Goal: Navigation & Orientation: Find specific page/section

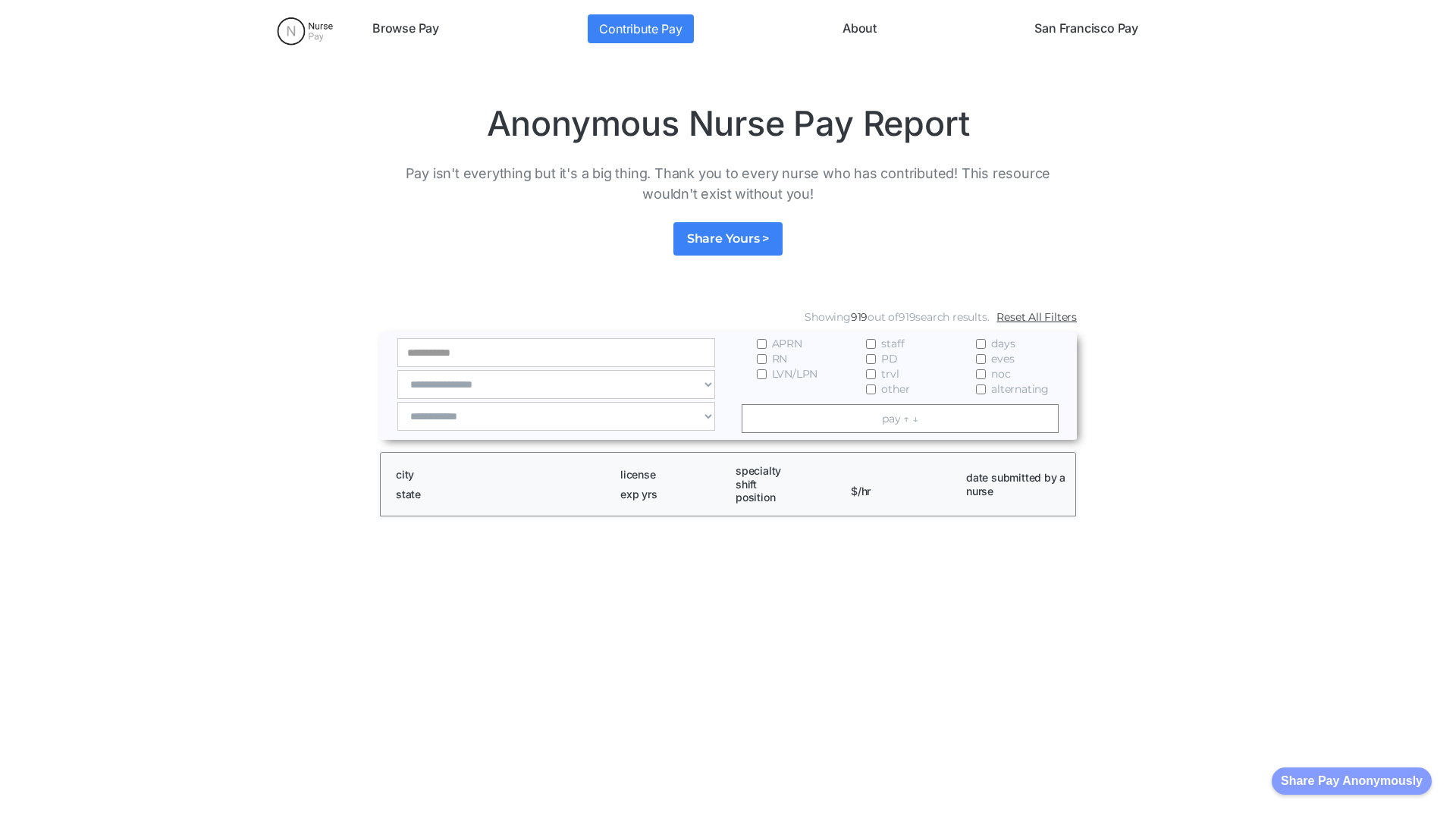
scroll to position [2063, 0]
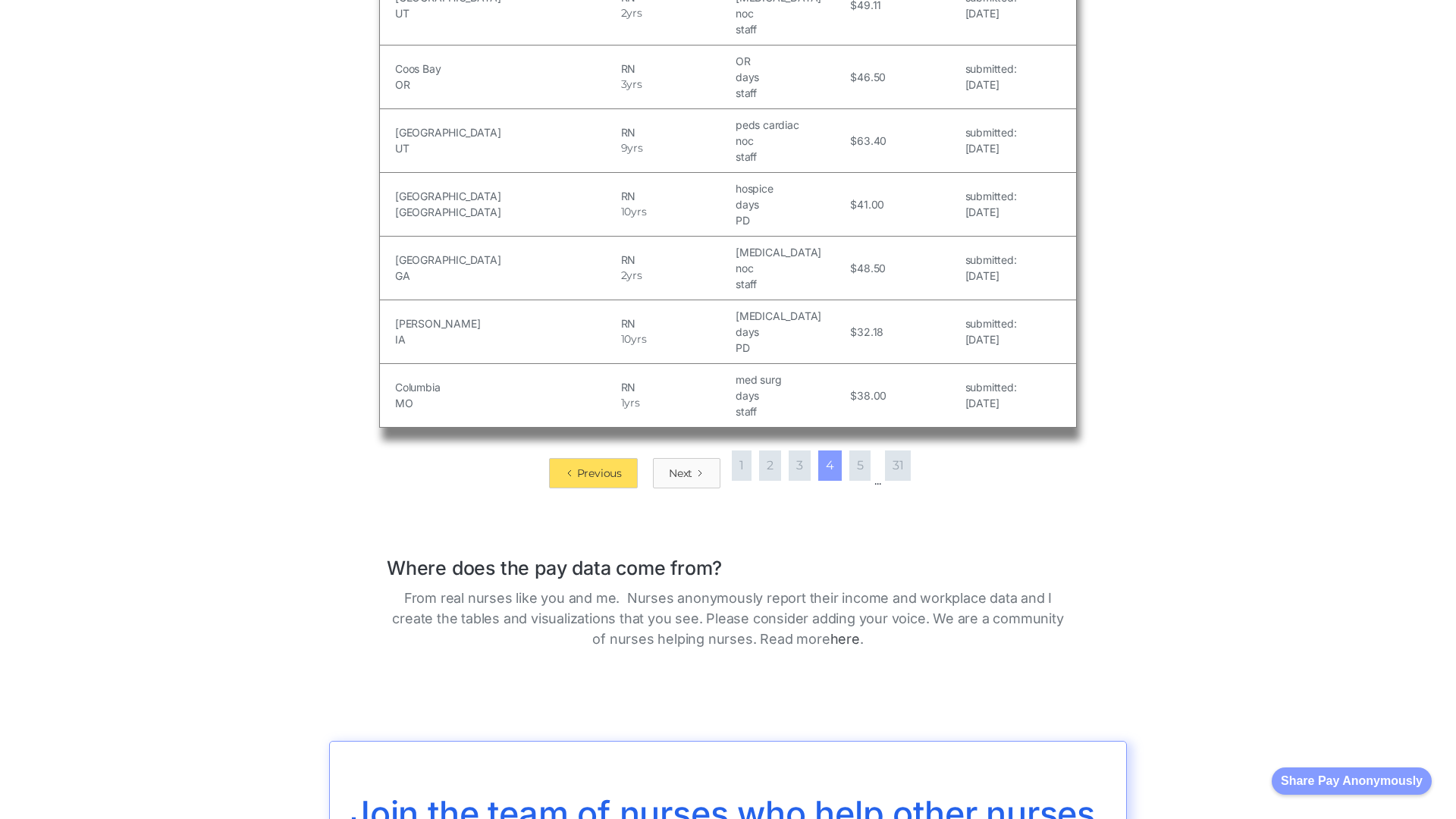
click at [682, 466] on div "Next" at bounding box center [681, 473] width 24 height 16
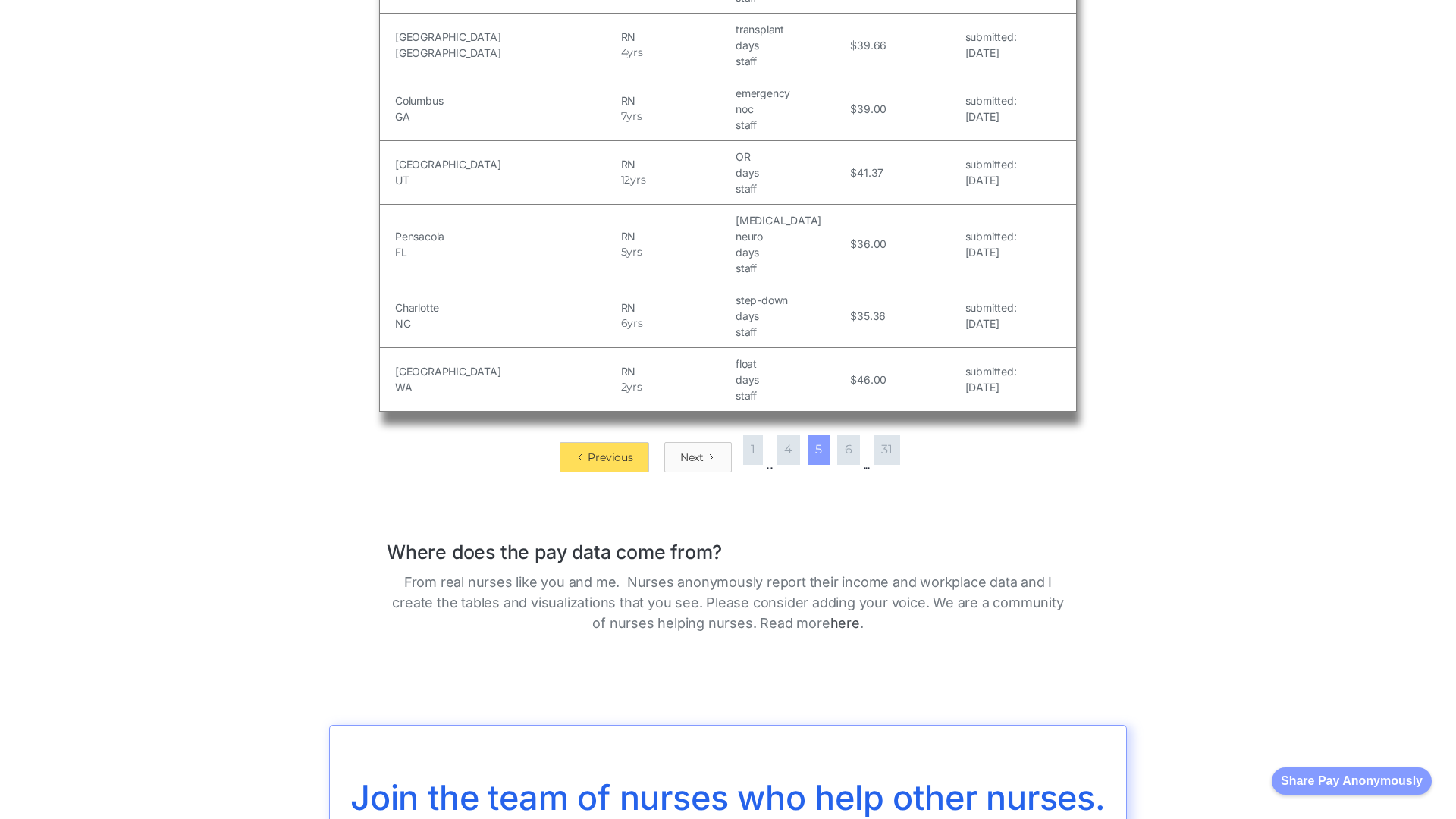
click at [692, 450] on div "Next" at bounding box center [693, 457] width 24 height 16
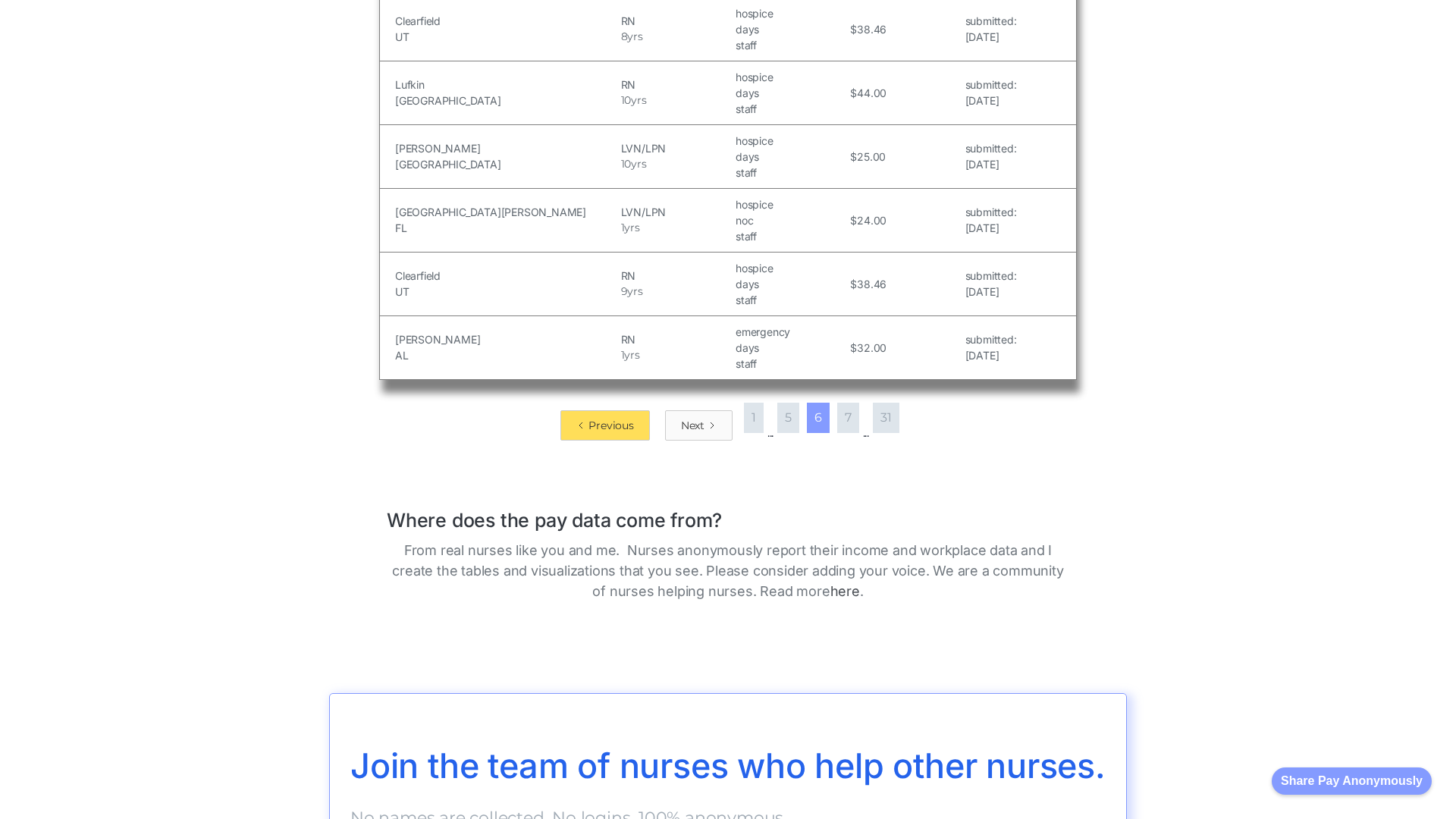
click at [692, 418] on div "Next" at bounding box center [693, 425] width 24 height 16
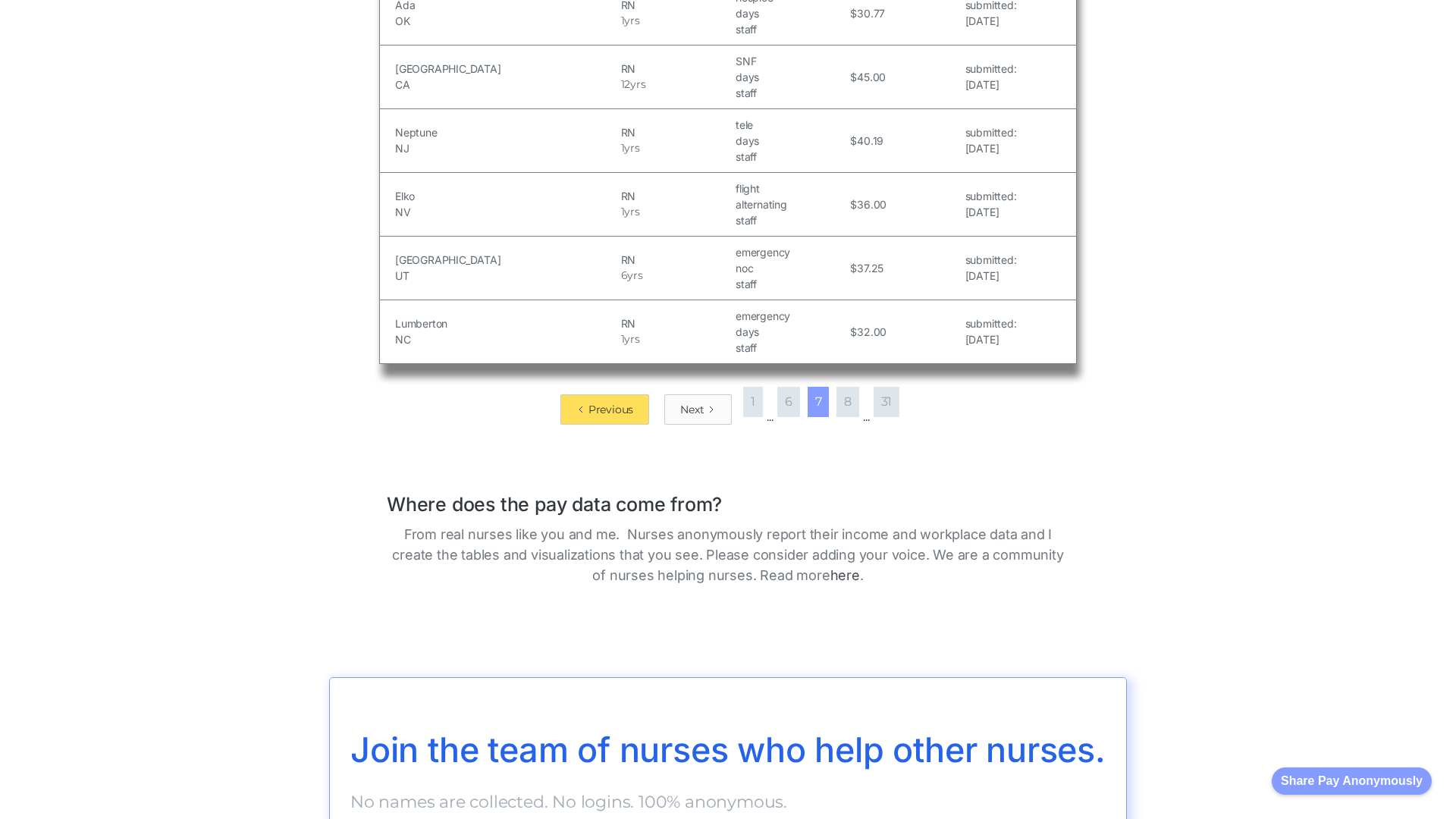
click at [692, 409] on div "Next" at bounding box center [693, 410] width 24 height 16
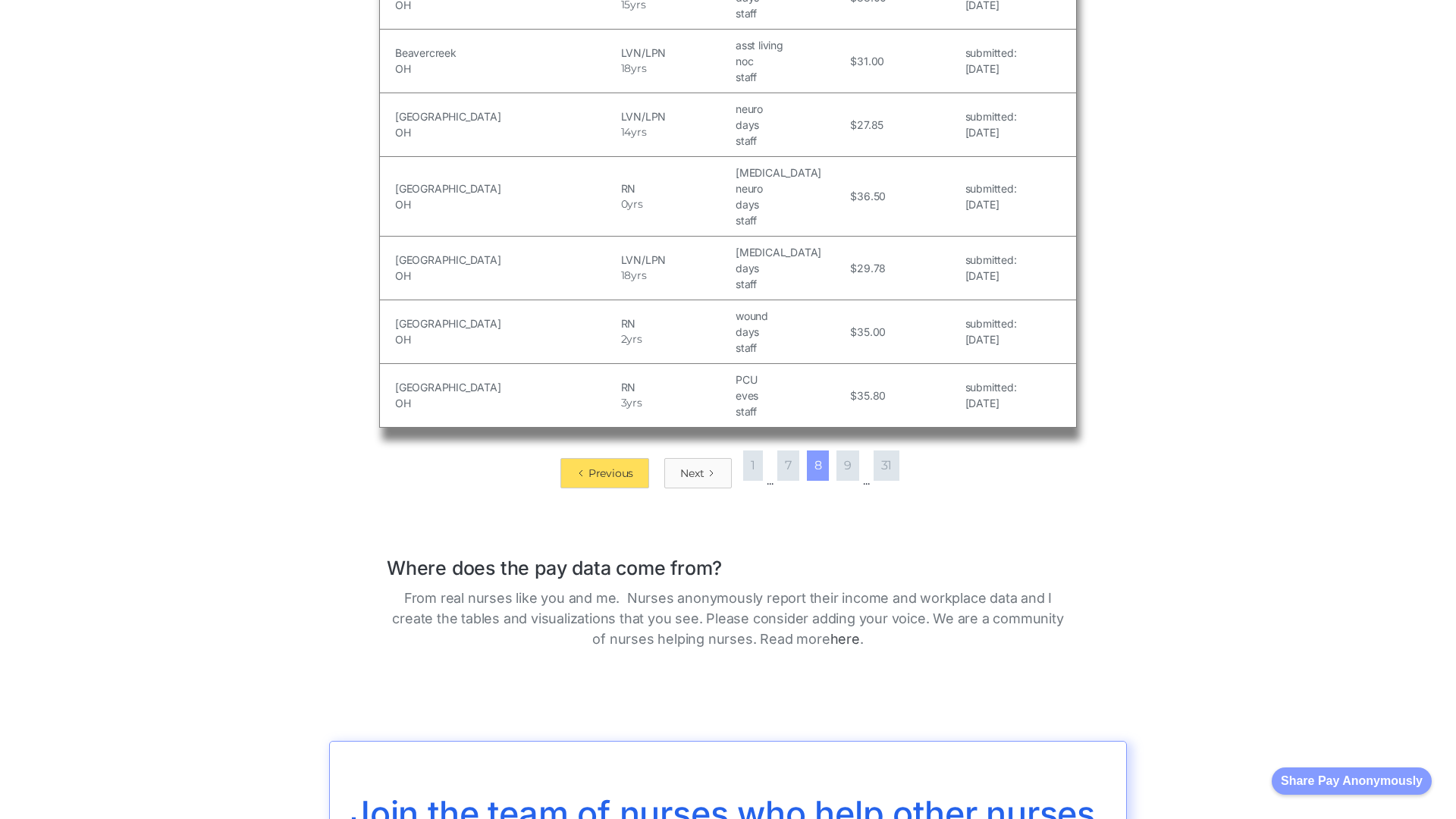
click at [692, 466] on div "Next" at bounding box center [693, 473] width 24 height 16
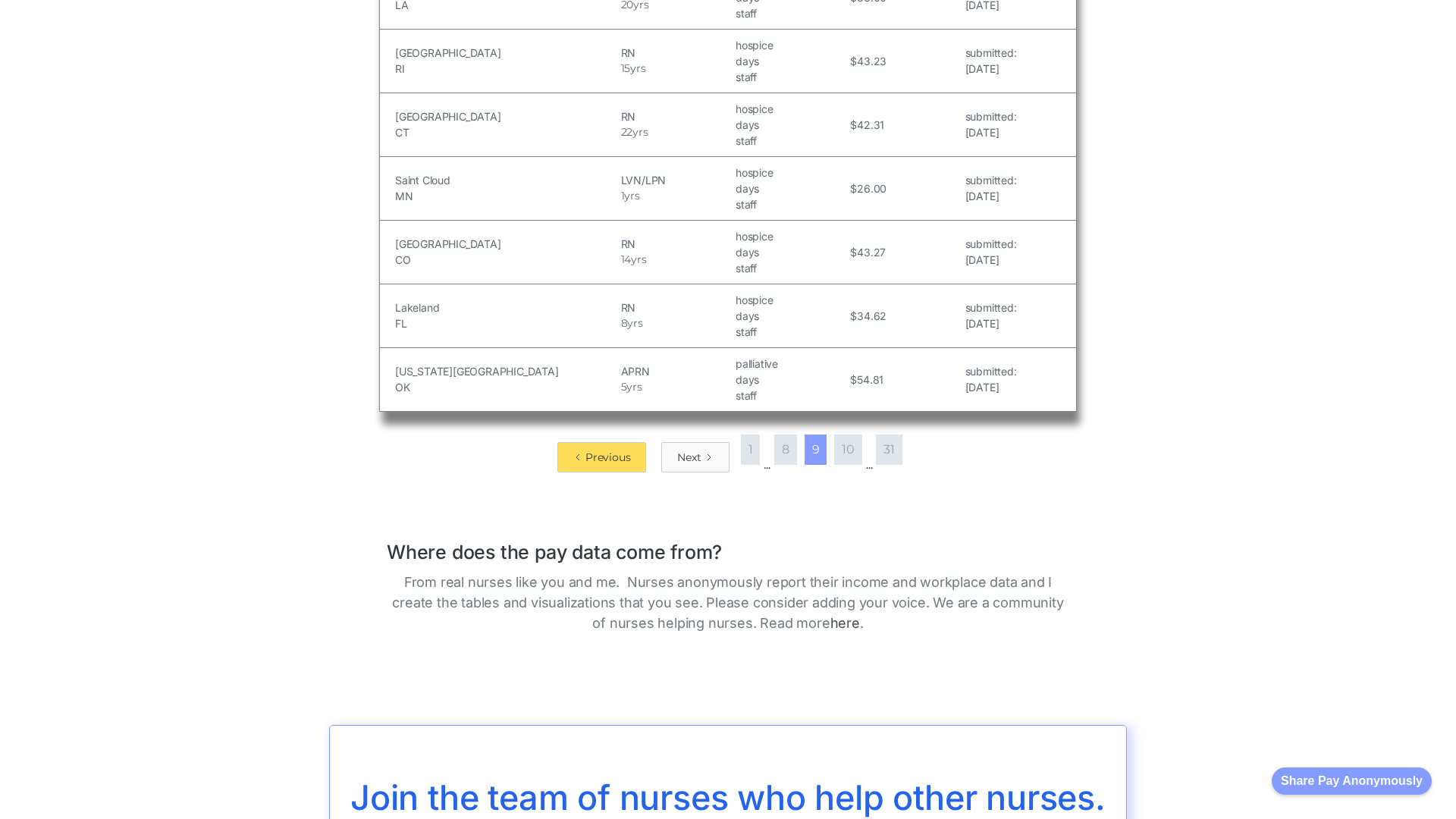
click at [689, 450] on div "Next" at bounding box center [689, 457] width 24 height 16
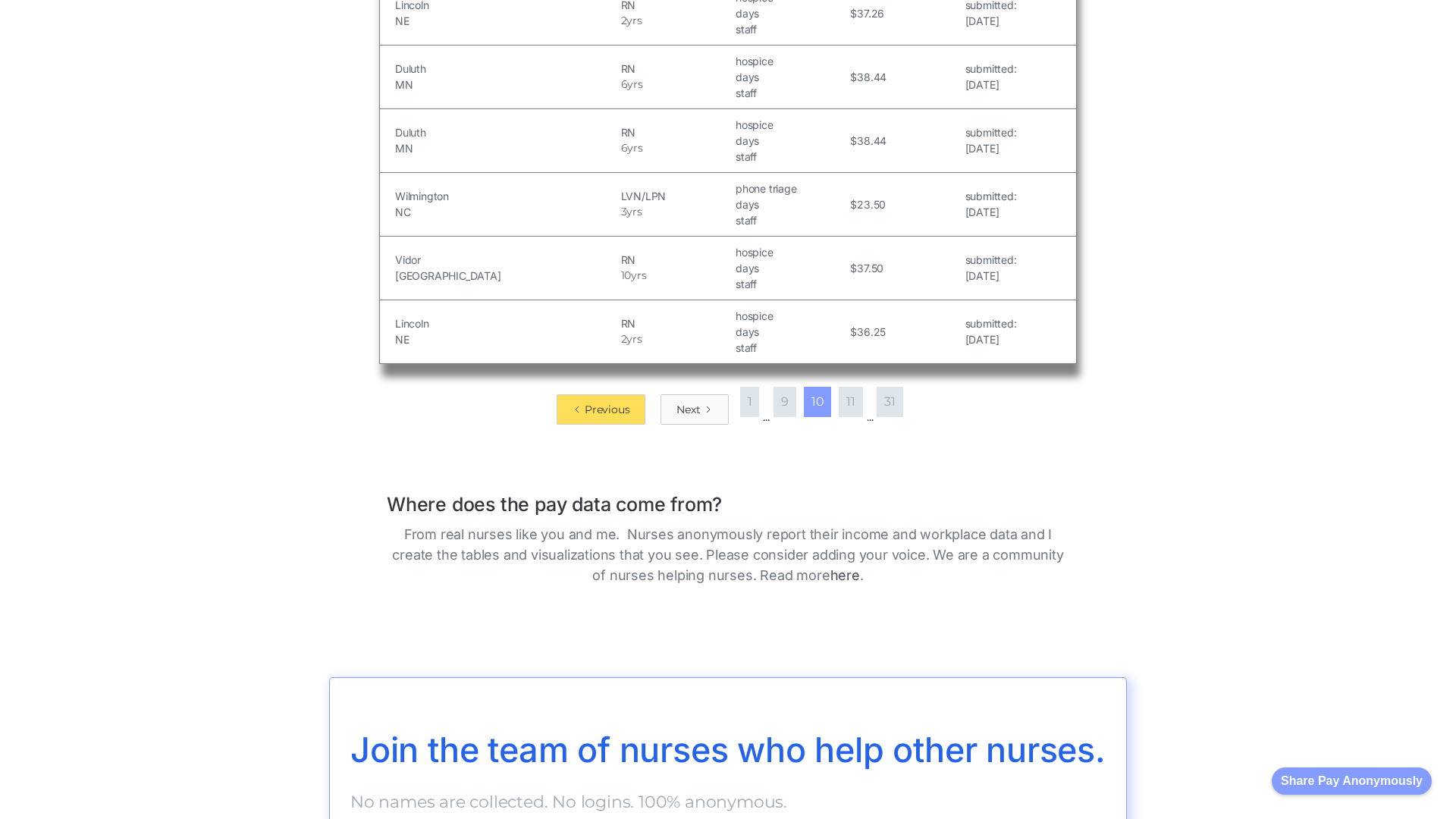
click at [685, 409] on div "Next" at bounding box center [689, 410] width 24 height 16
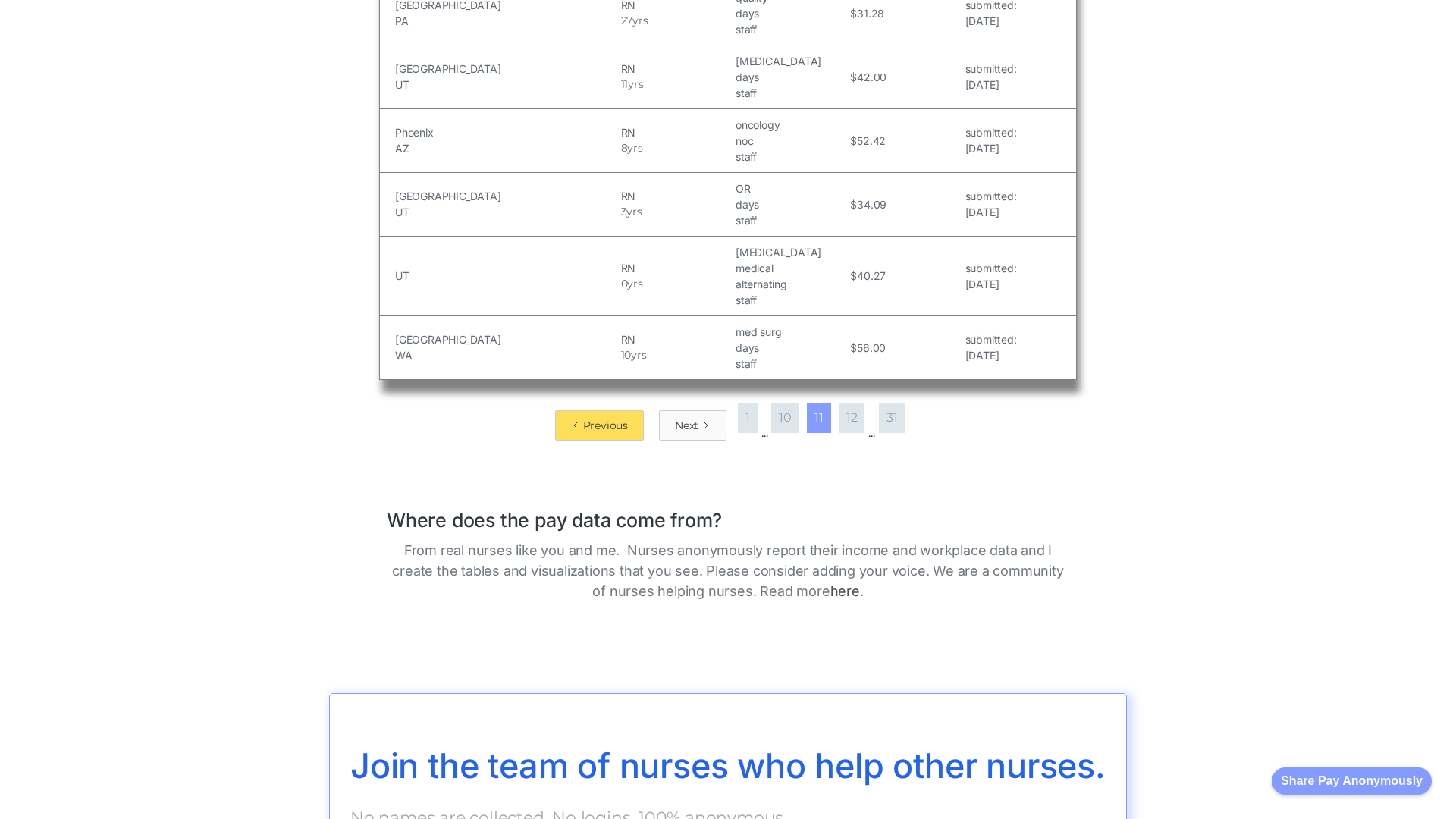
click at [682, 418] on div "Next" at bounding box center [687, 425] width 24 height 16
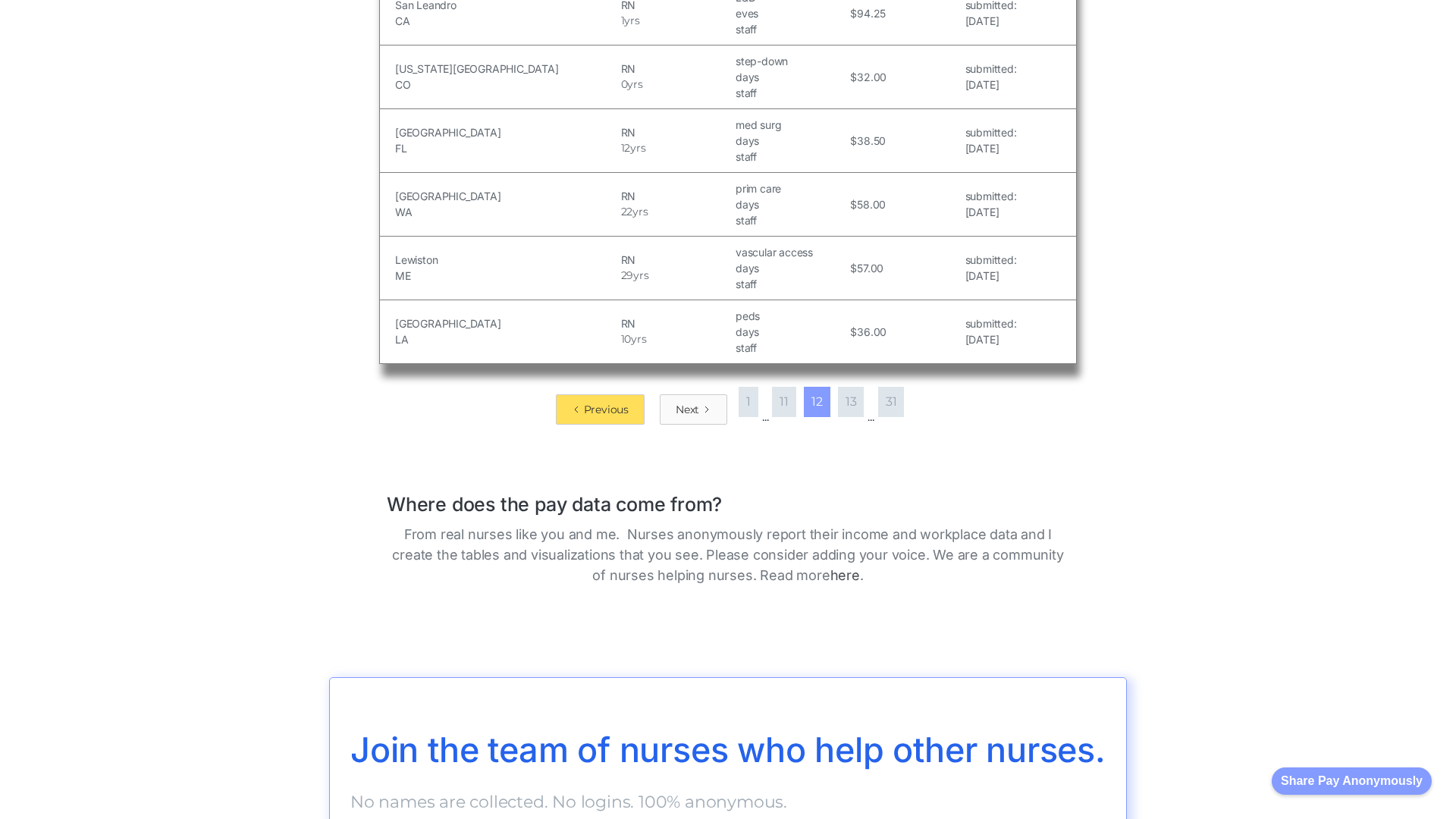
click at [682, 409] on div "Next" at bounding box center [688, 410] width 24 height 16
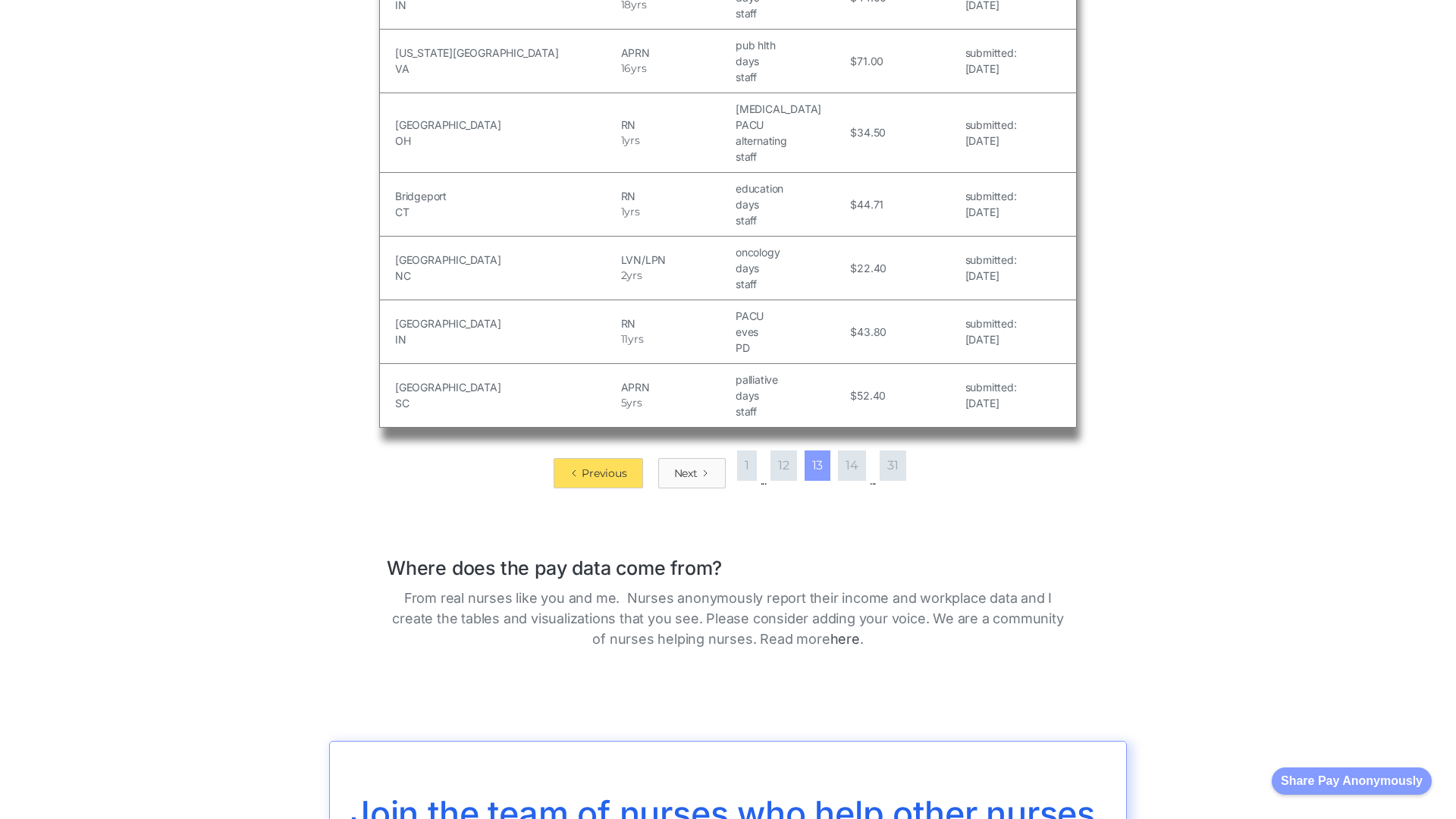
click at [682, 466] on div "Next" at bounding box center [686, 473] width 24 height 16
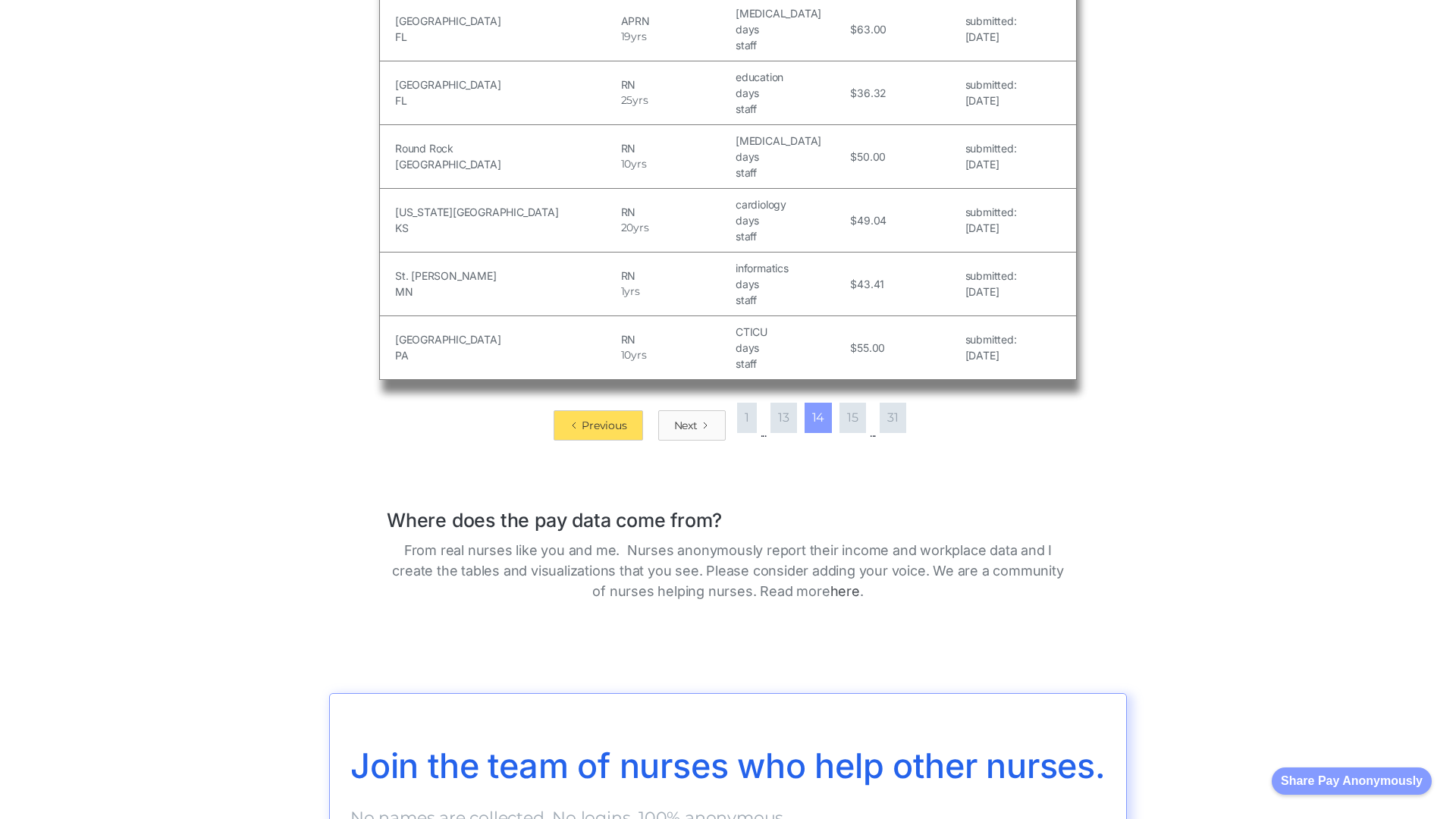
click at [682, 418] on div "Next" at bounding box center [686, 425] width 24 height 16
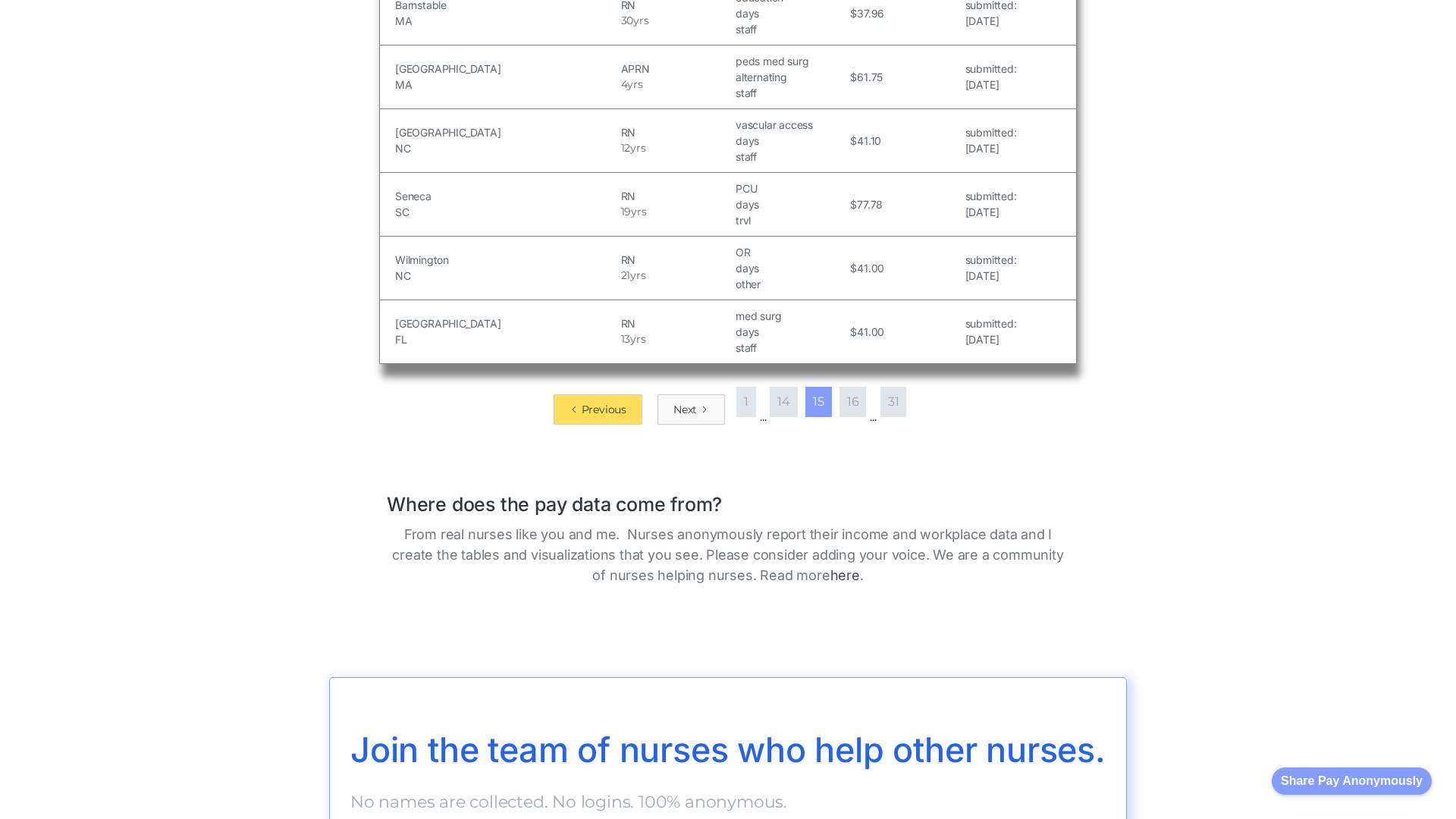
click at [682, 402] on div "Next" at bounding box center [685, 410] width 24 height 16
click at [682, 409] on div "Next" at bounding box center [686, 410] width 24 height 16
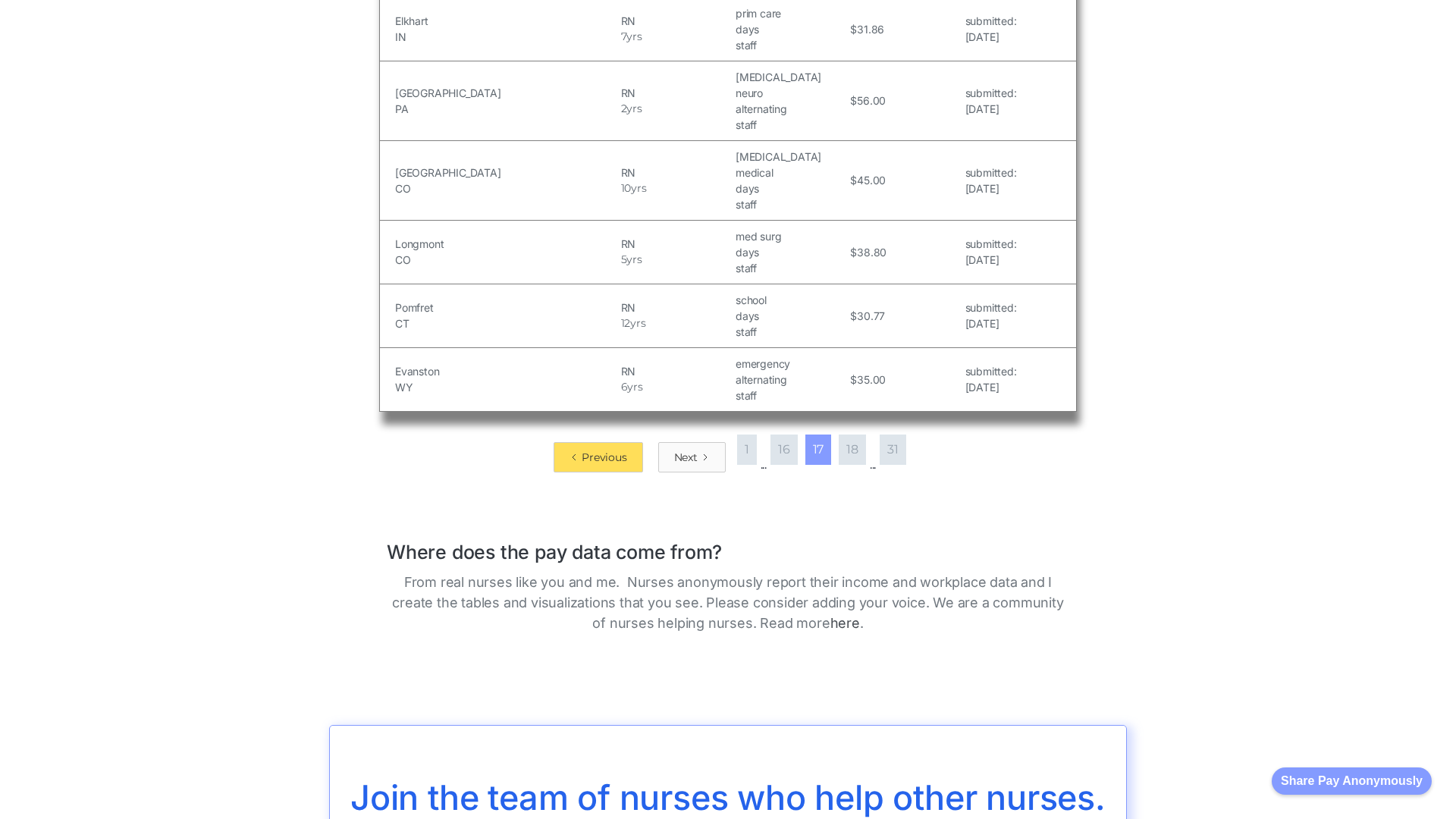
click at [682, 450] on div "Next" at bounding box center [686, 457] width 24 height 16
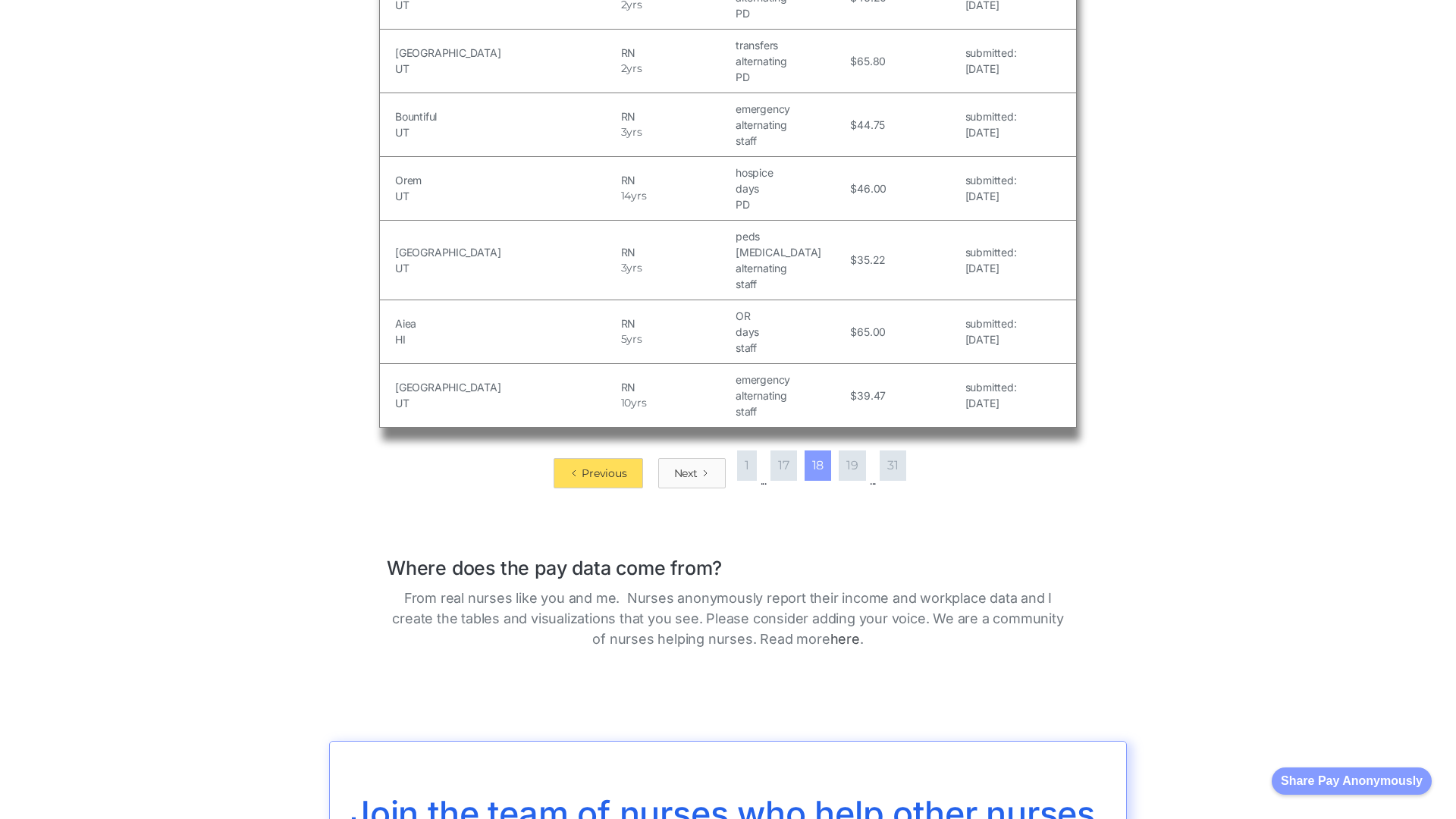
click at [682, 466] on div "Next" at bounding box center [686, 473] width 24 height 16
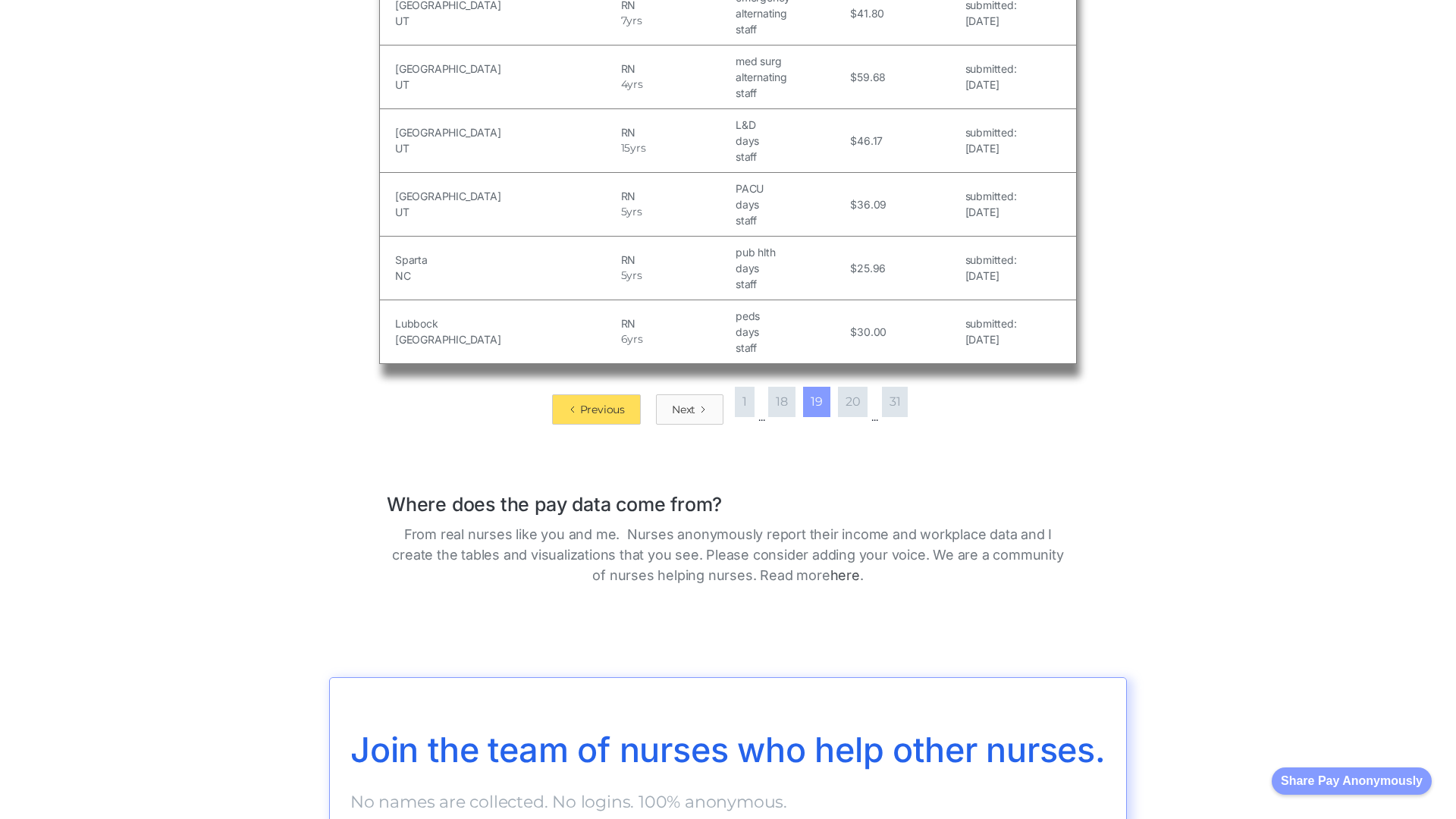
click at [682, 402] on div "Next" at bounding box center [684, 410] width 24 height 16
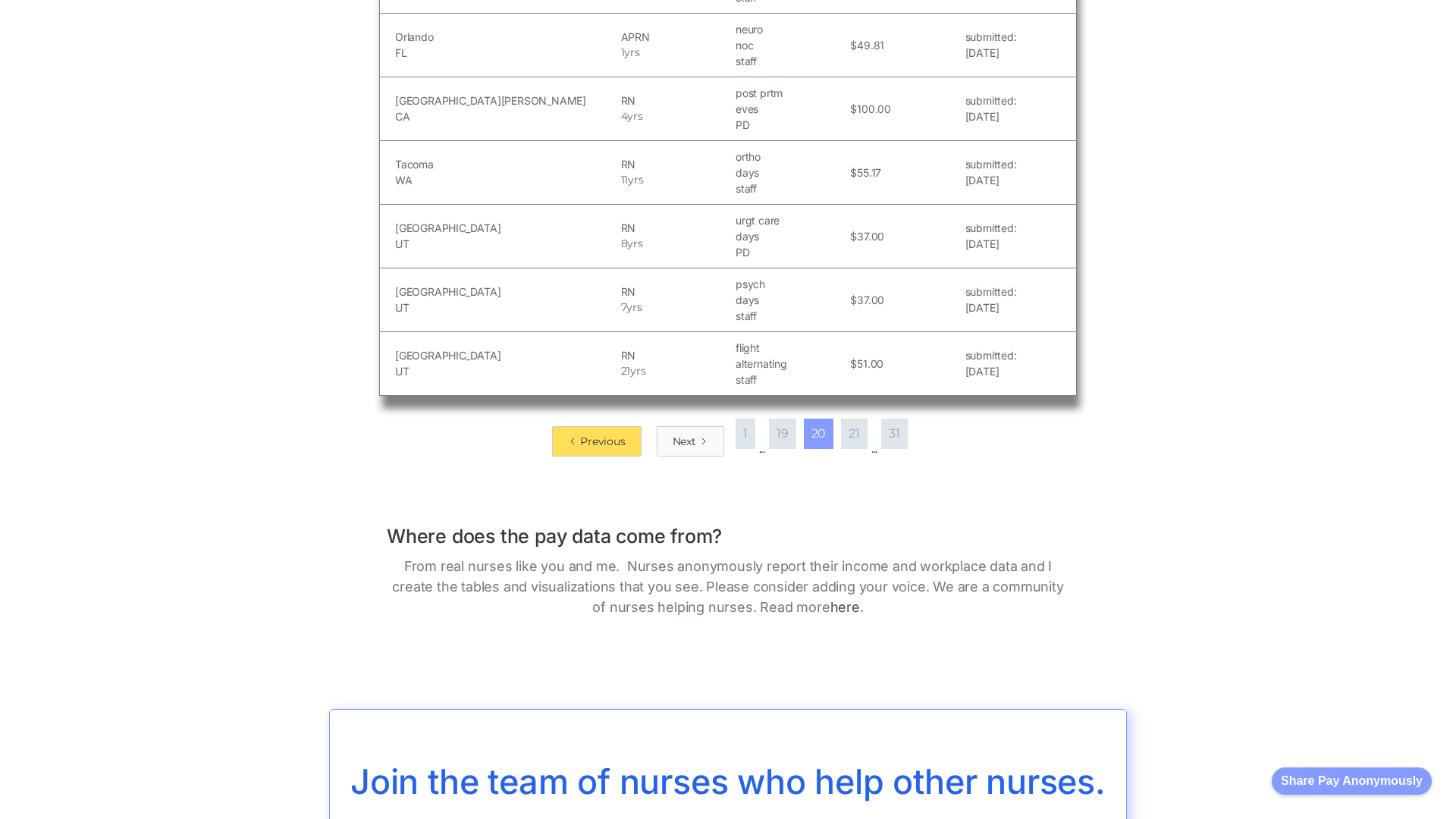
click at [682, 433] on div "Next" at bounding box center [684, 441] width 24 height 16
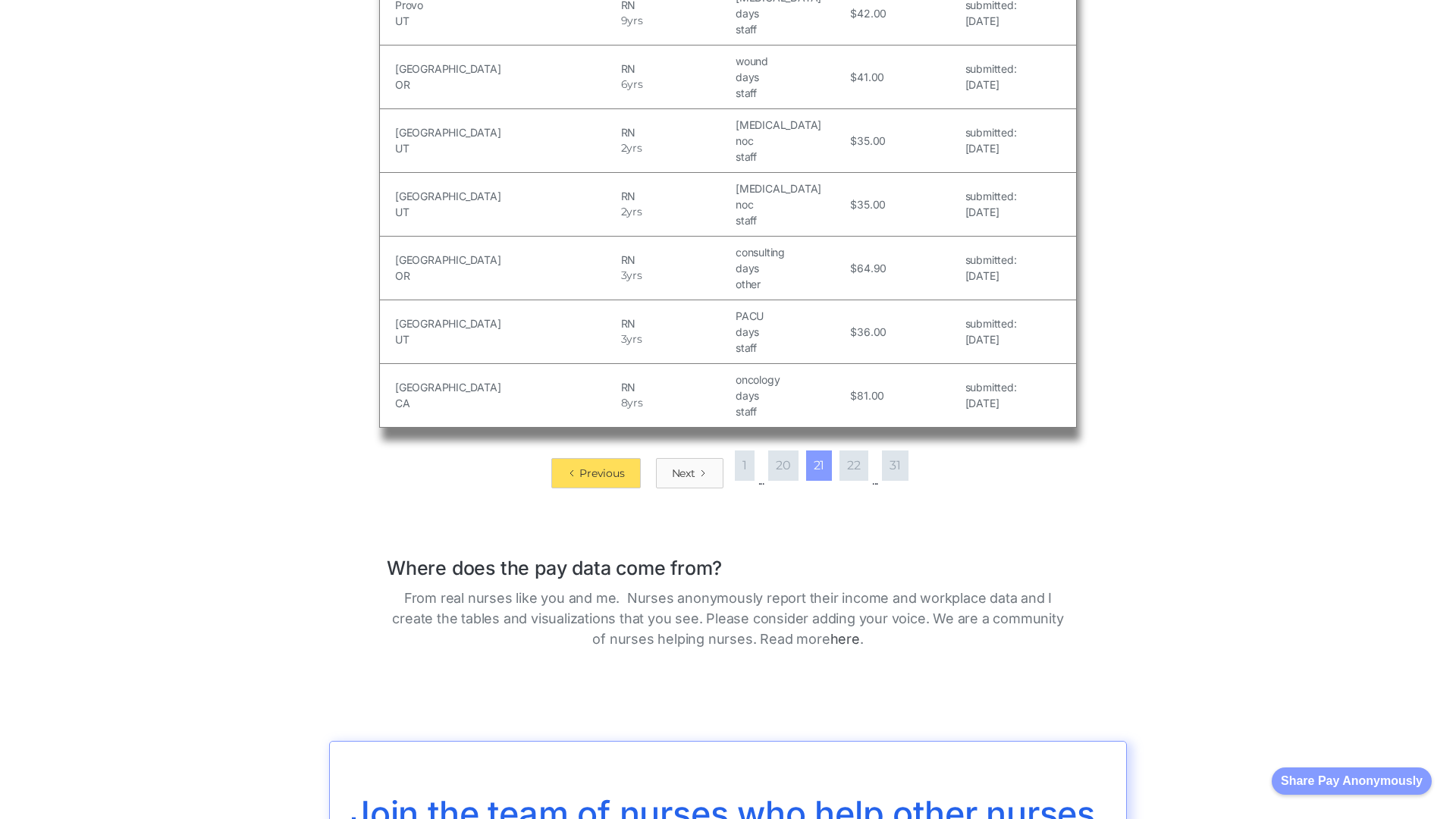
click at [682, 466] on div "Next" at bounding box center [684, 473] width 24 height 16
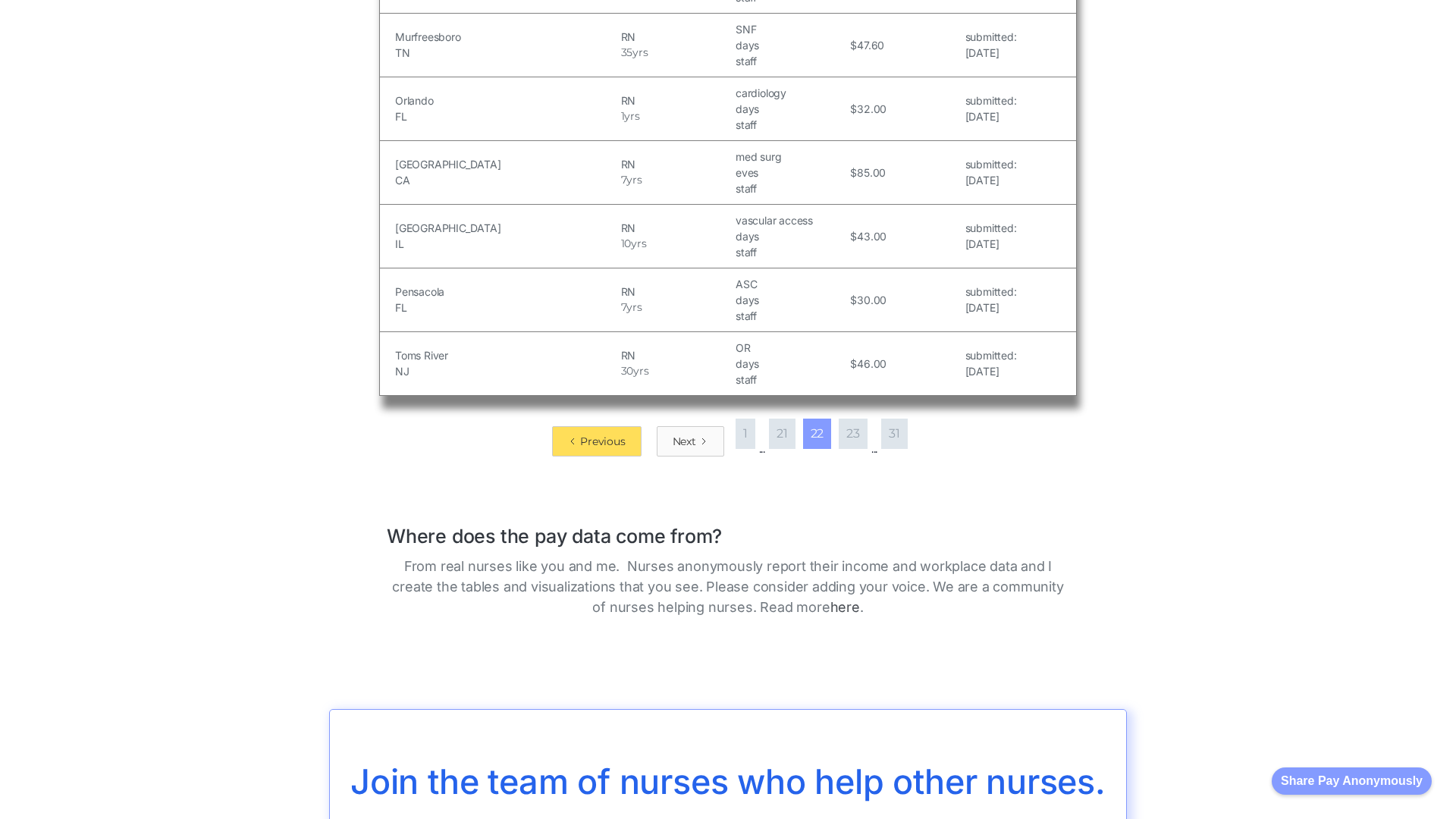
click at [682, 433] on div "Next" at bounding box center [684, 441] width 24 height 16
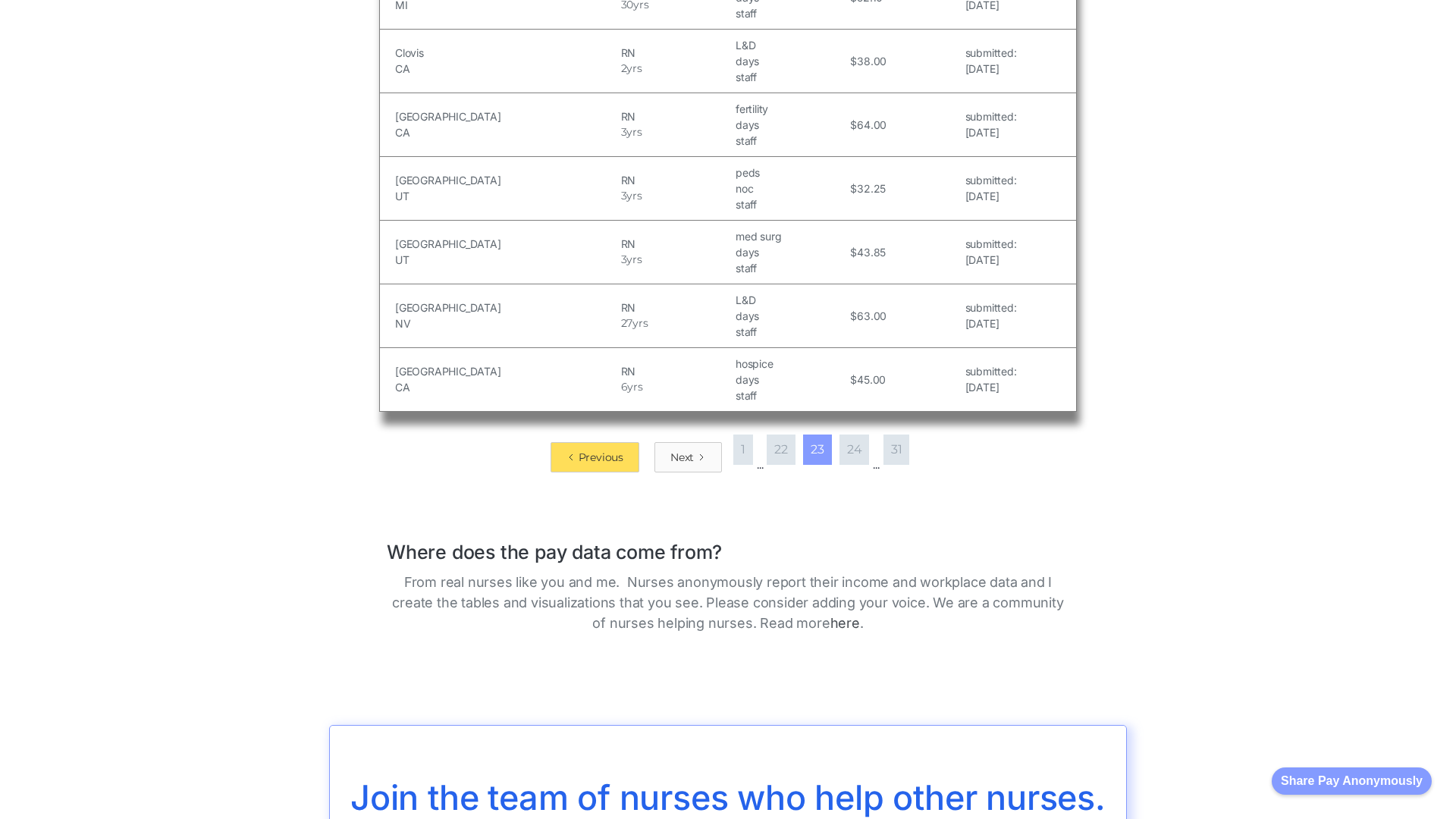
click at [682, 450] on div "Next" at bounding box center [683, 457] width 24 height 16
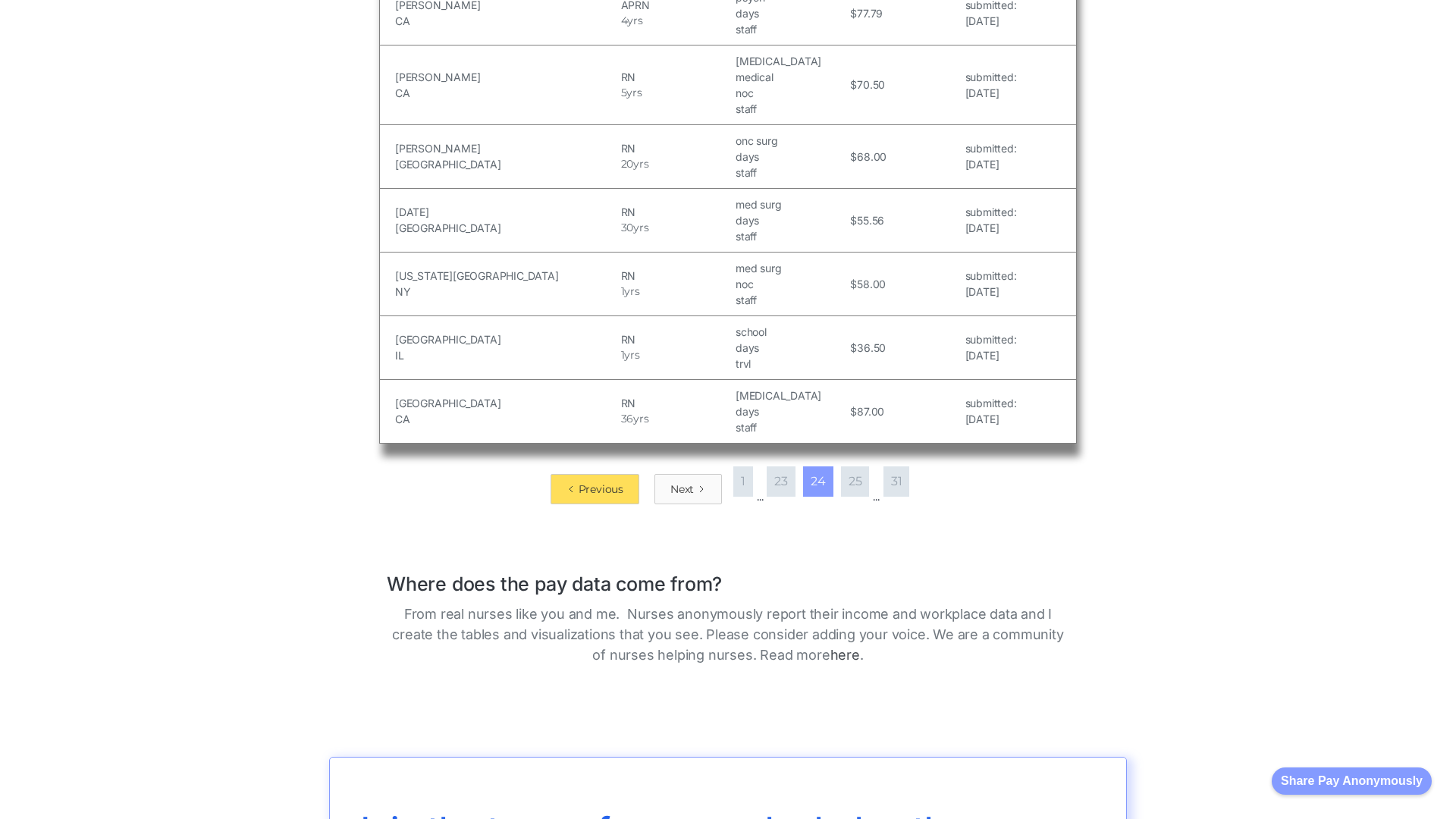
scroll to position [2474, 0]
